Goal: Task Accomplishment & Management: Manage account settings

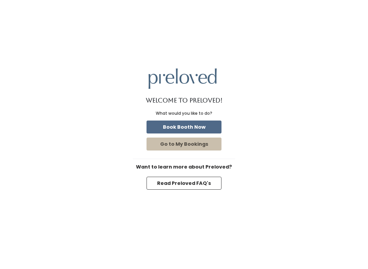
click at [177, 128] on button "Book Booth Now" at bounding box center [183, 127] width 75 height 13
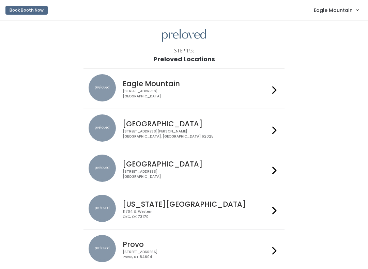
click at [324, 12] on span "Eagle Mountain" at bounding box center [333, 9] width 39 height 7
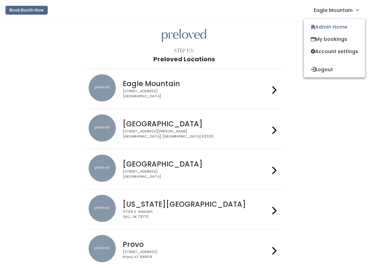
click at [313, 30] on link "Admin Home" at bounding box center [334, 27] width 61 height 12
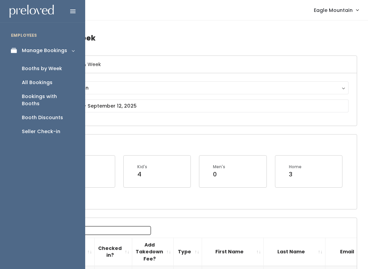
click at [133, 135] on div "Open Booths Women's 8 Kid's 4 Men's 0 Home 3" at bounding box center [195, 171] width 321 height 74
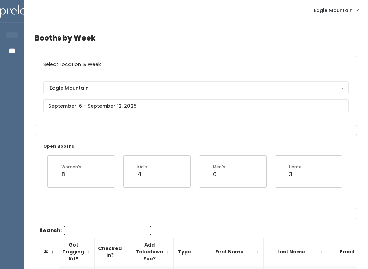
click at [99, 98] on div "Eagle Mountain [GEOGRAPHIC_DATA]" at bounding box center [195, 99] width 305 height 36
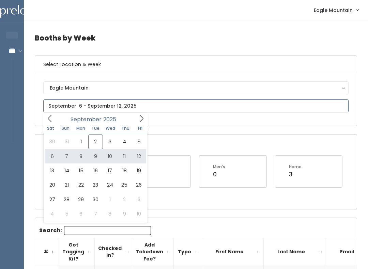
type input "[DATE] to [DATE]"
